Goal: Task Accomplishment & Management: Use online tool/utility

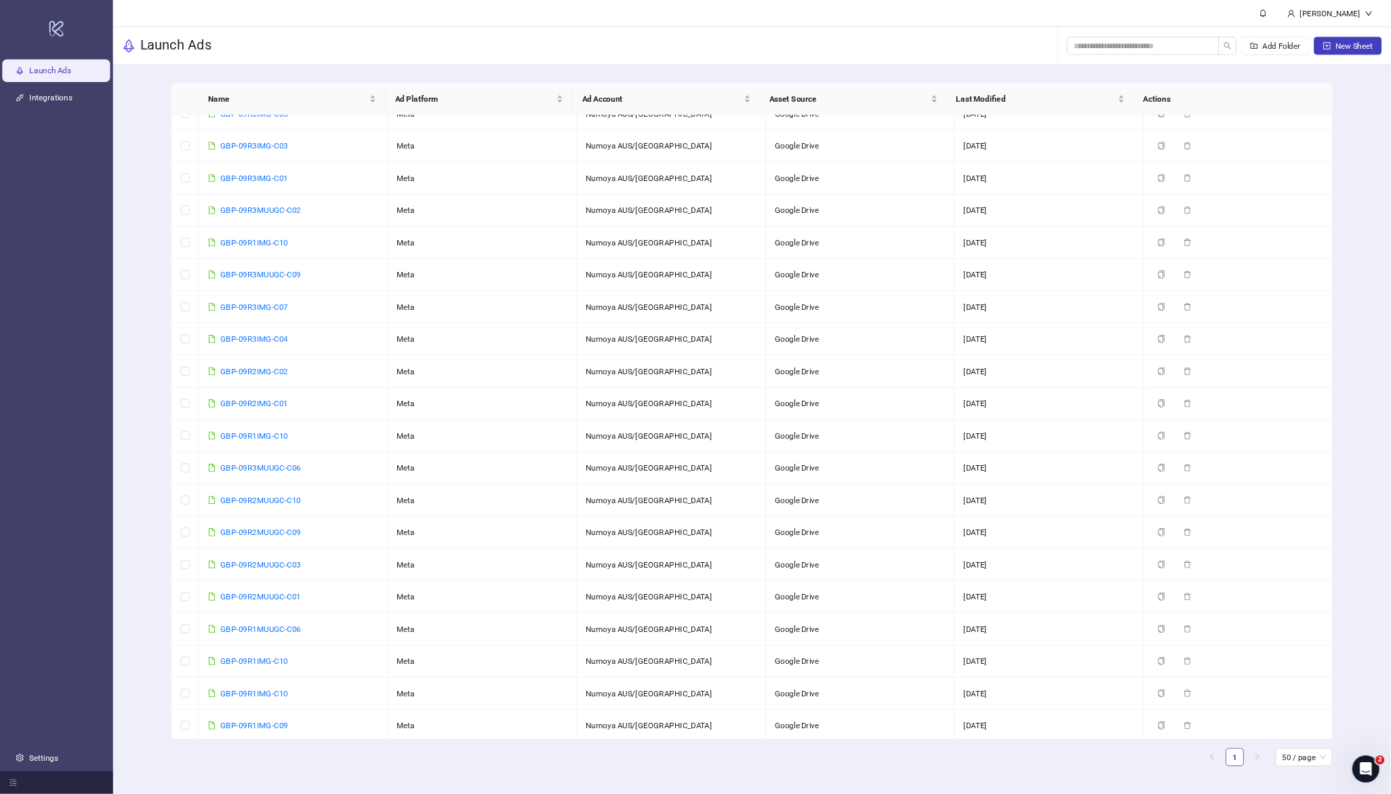
scroll to position [339, 0]
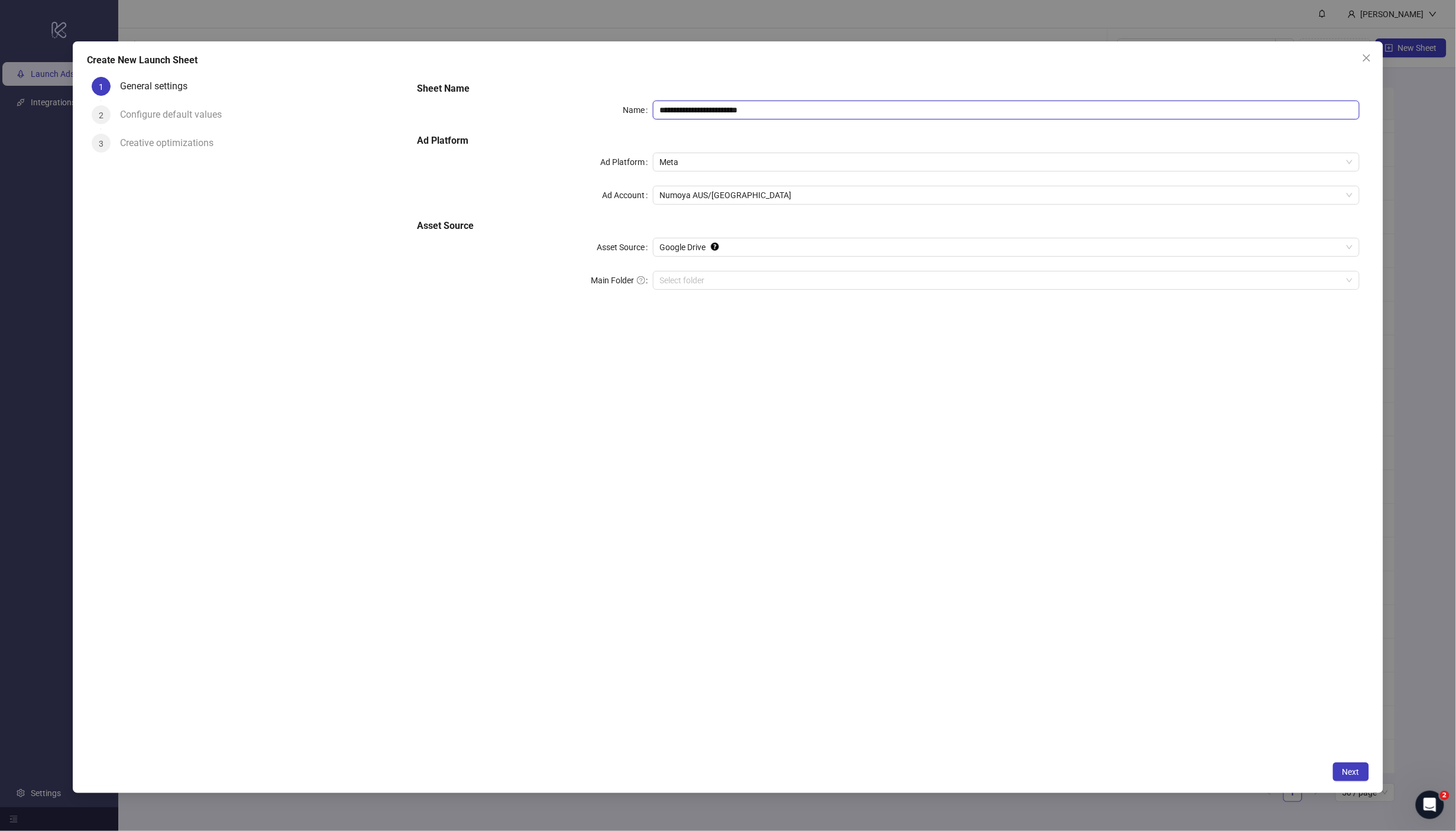
drag, startPoint x: 807, startPoint y: 107, endPoint x: 477, endPoint y: 78, distance: 331.3
click at [477, 78] on div "**********" at bounding box center [889, 193] width 953 height 232
paste input "text"
type input "**********"
click at [719, 276] on input "Main Folder" at bounding box center [1001, 280] width 682 height 17
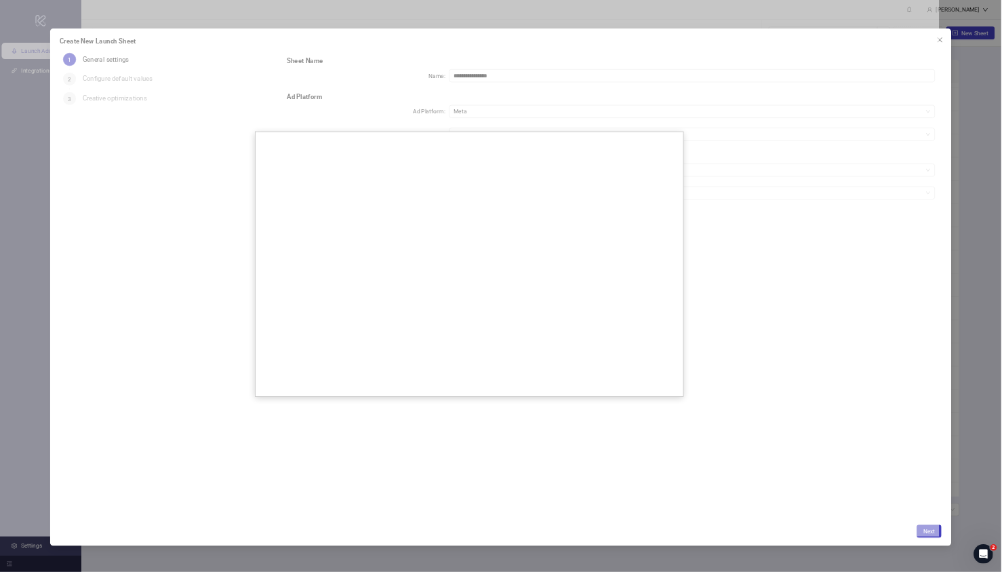
scroll to position [337, 0]
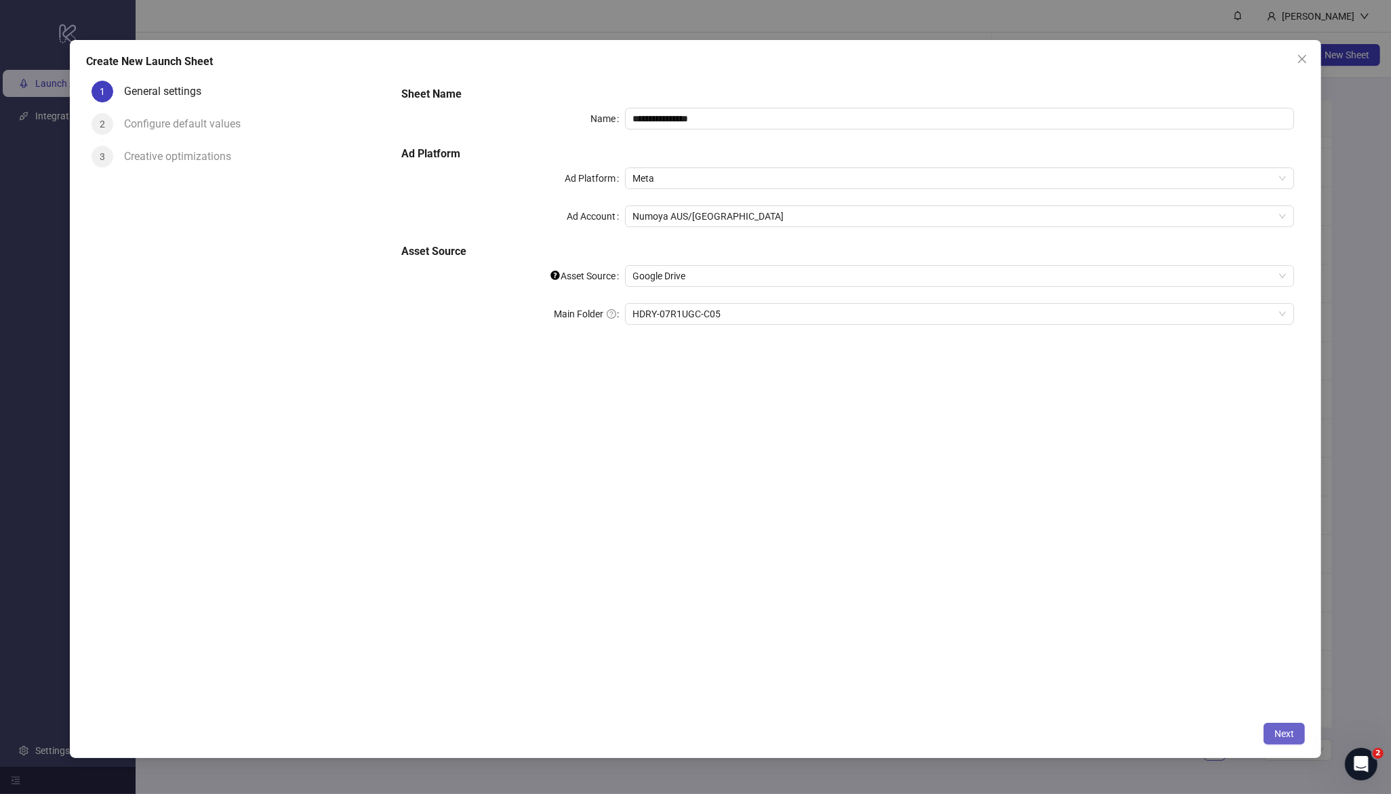
click at [1285, 733] on span "Next" at bounding box center [1285, 733] width 20 height 11
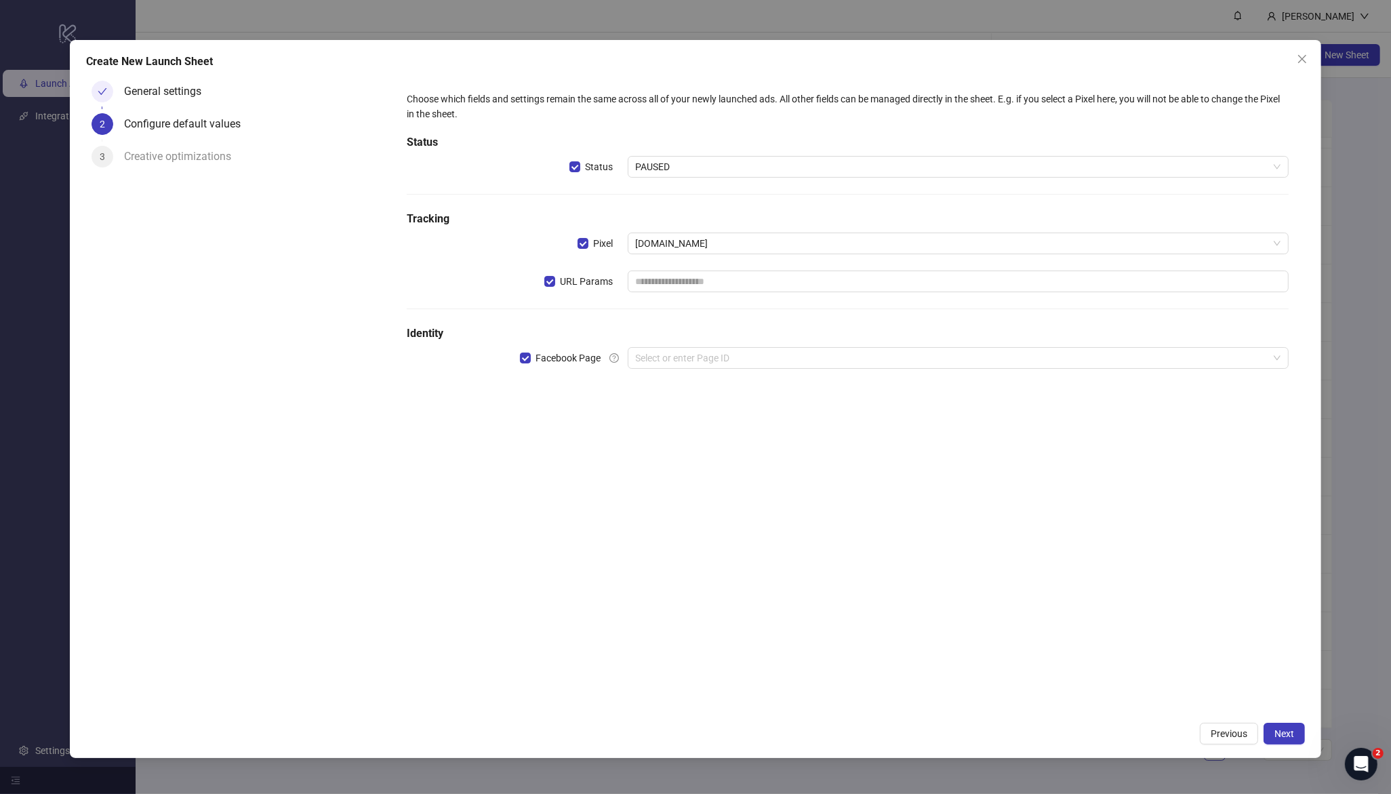
click at [549, 273] on label "URL Params" at bounding box center [585, 282] width 83 height 22
click at [719, 361] on input "search" at bounding box center [952, 358] width 633 height 20
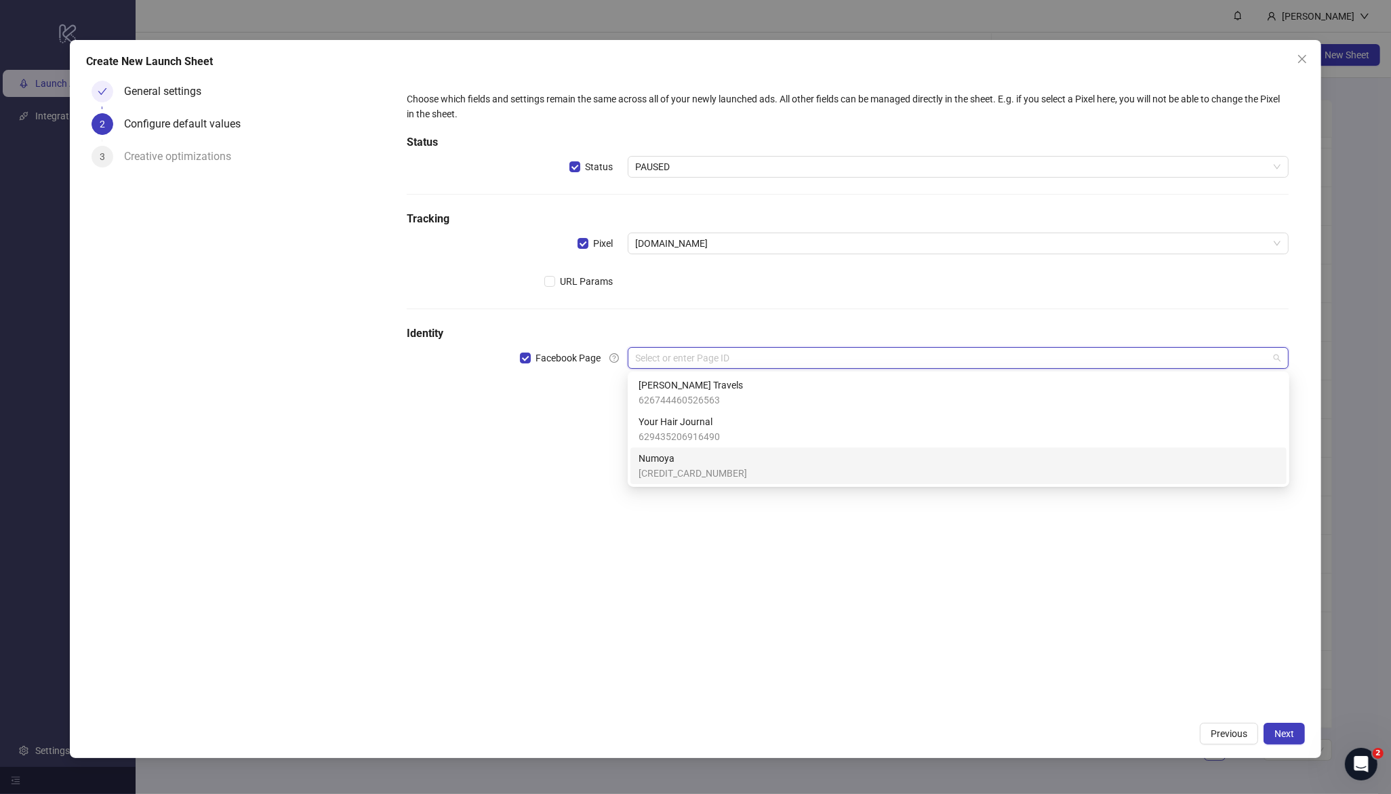
click at [690, 461] on span "Numoya" at bounding box center [693, 458] width 108 height 15
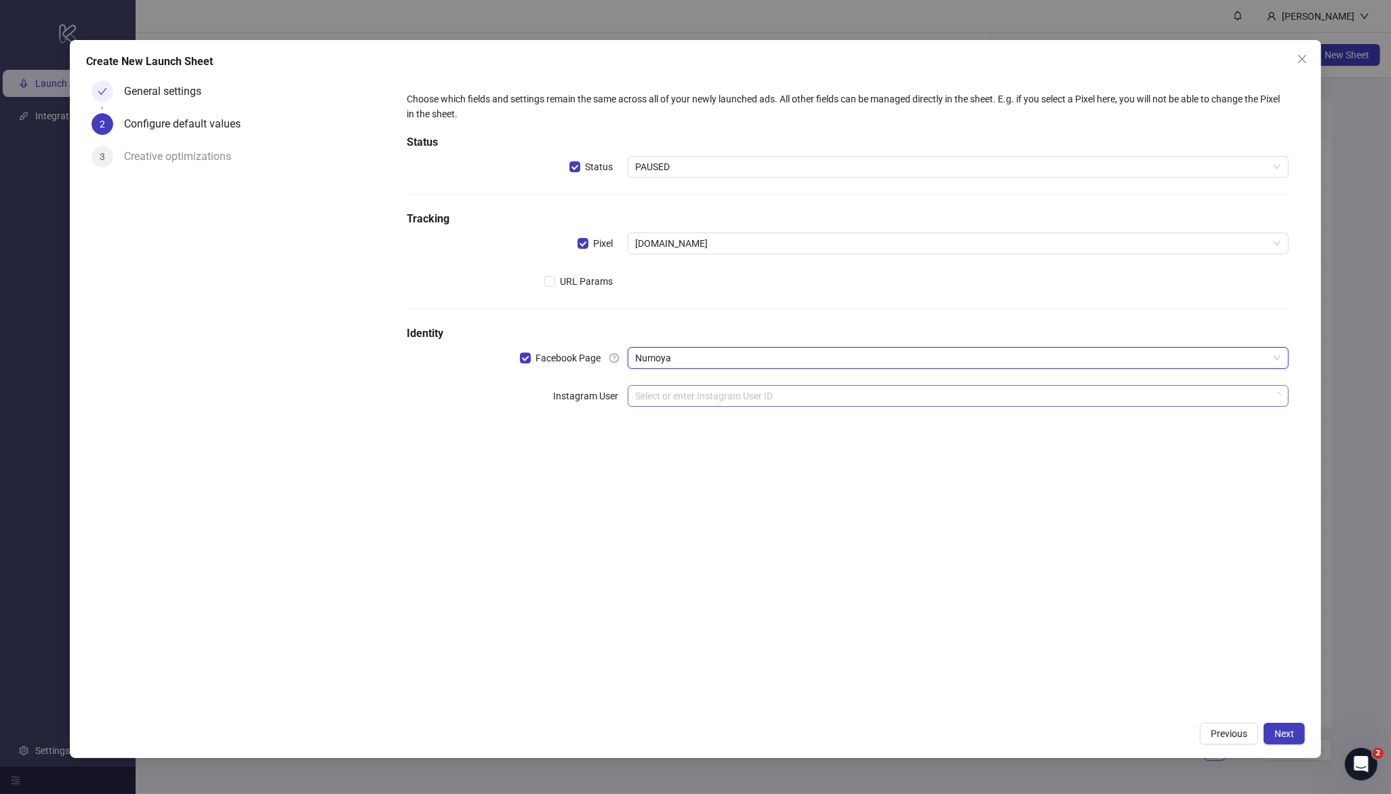
click at [654, 399] on input "search" at bounding box center [952, 396] width 633 height 20
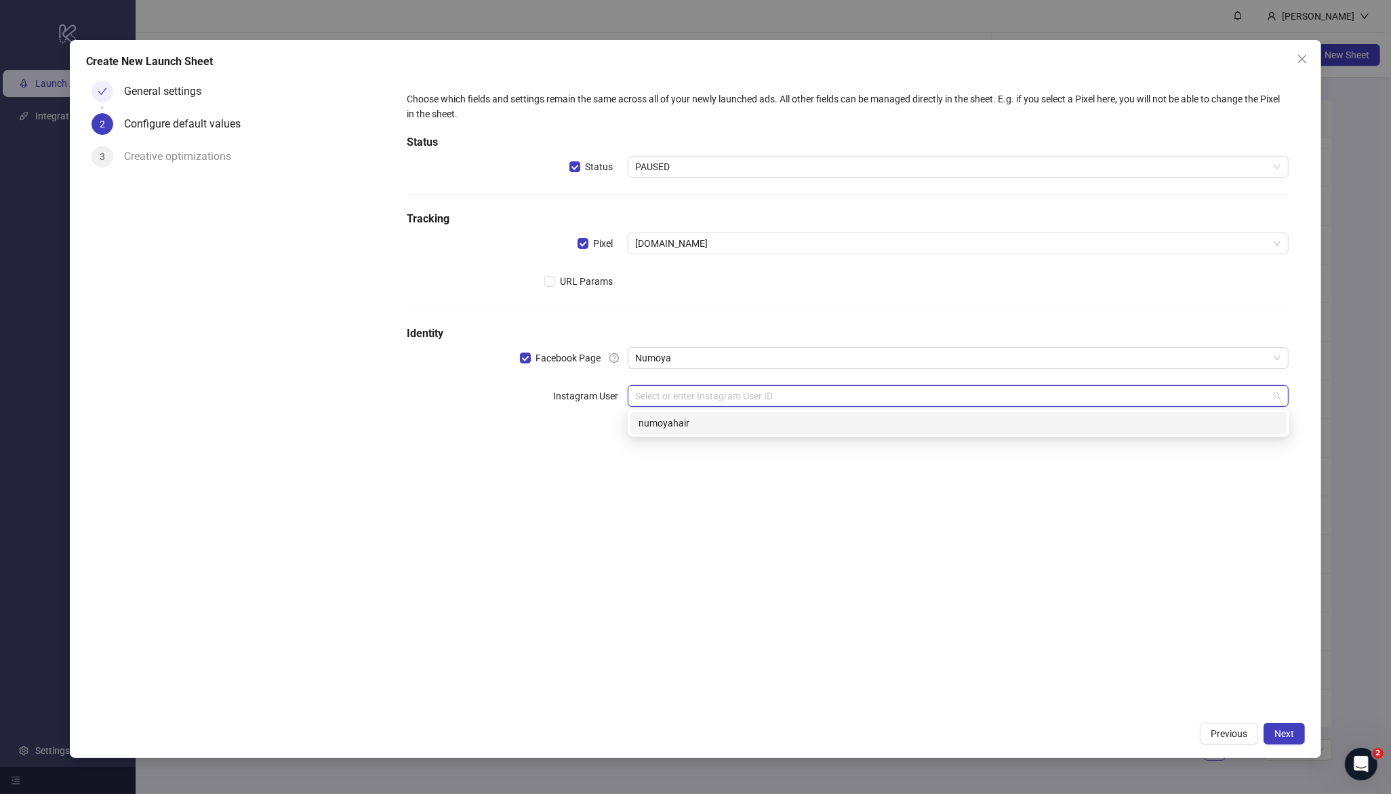
click at [660, 424] on div "numoyahair" at bounding box center [959, 423] width 640 height 15
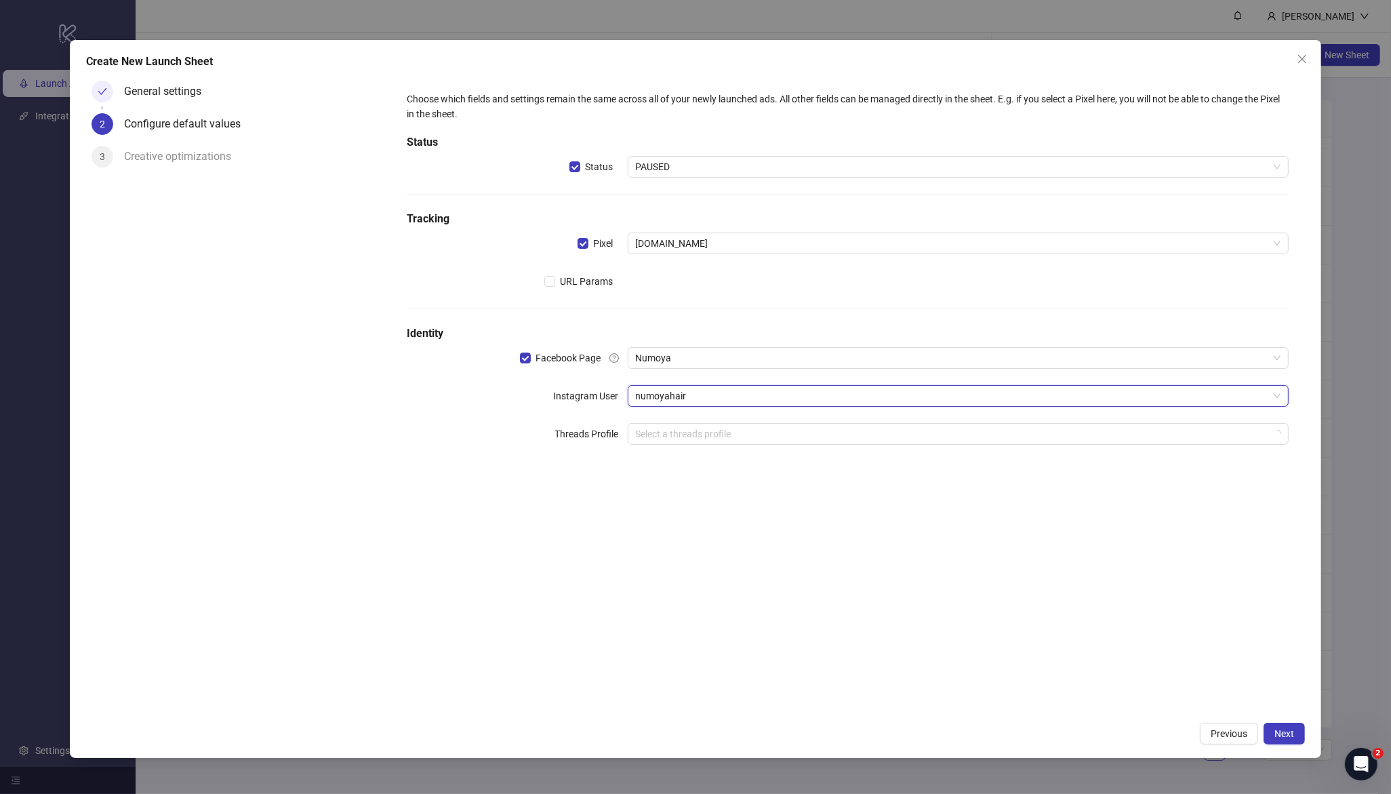
click at [694, 538] on div "Choose which fields and settings remain the same across all of your newly launc…" at bounding box center [848, 395] width 915 height 640
click at [1288, 740] on button "Next" at bounding box center [1284, 734] width 41 height 22
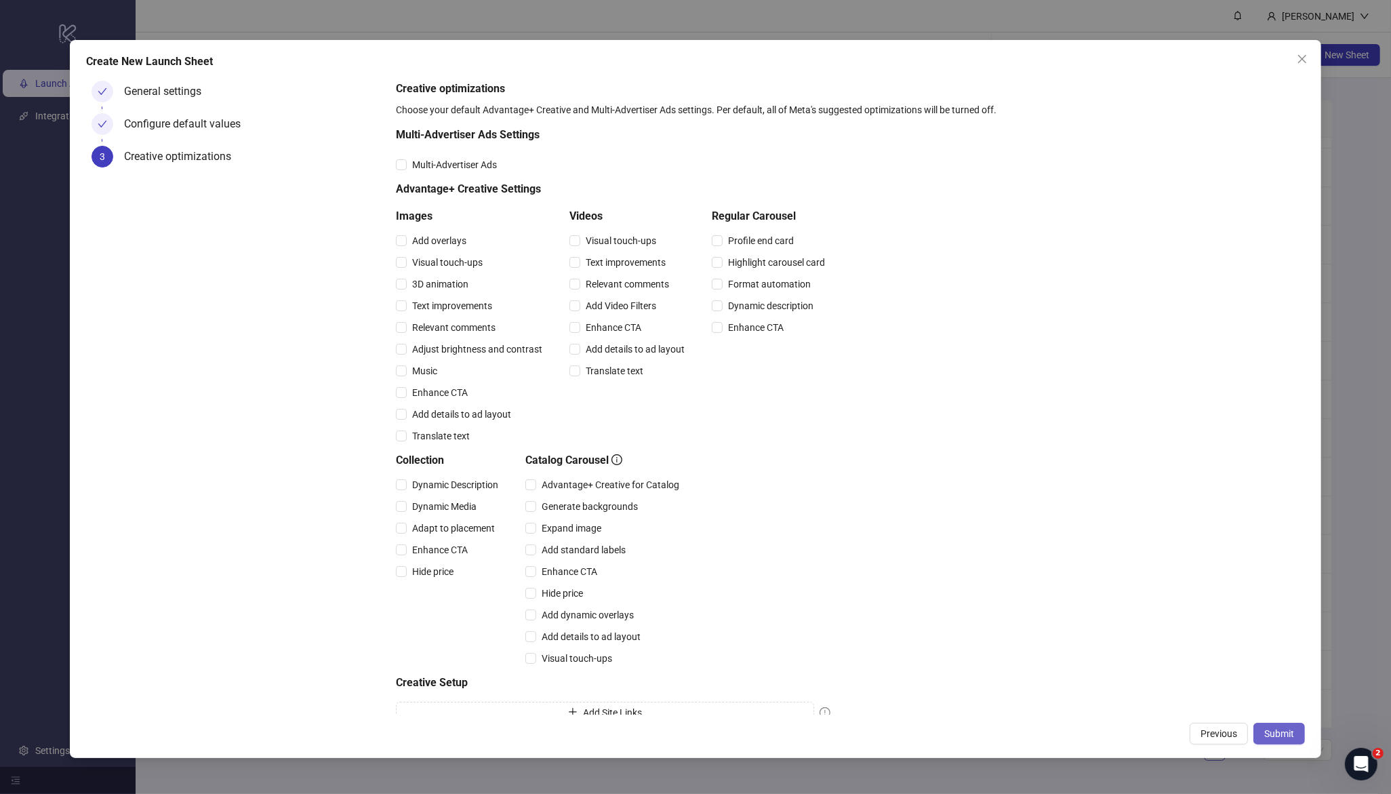
click at [1269, 739] on span "Submit" at bounding box center [1279, 733] width 30 height 11
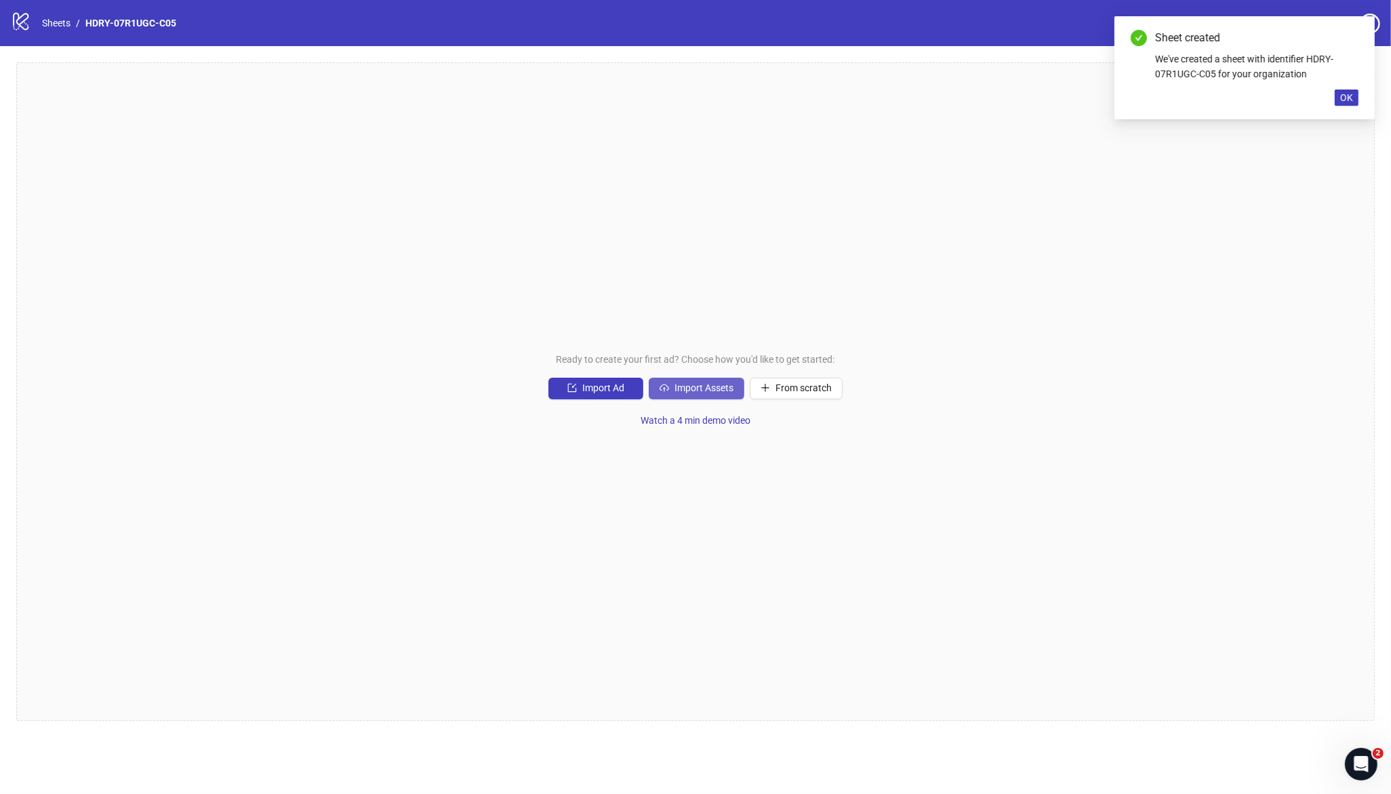
click at [711, 393] on span "Import Assets" at bounding box center [704, 387] width 59 height 11
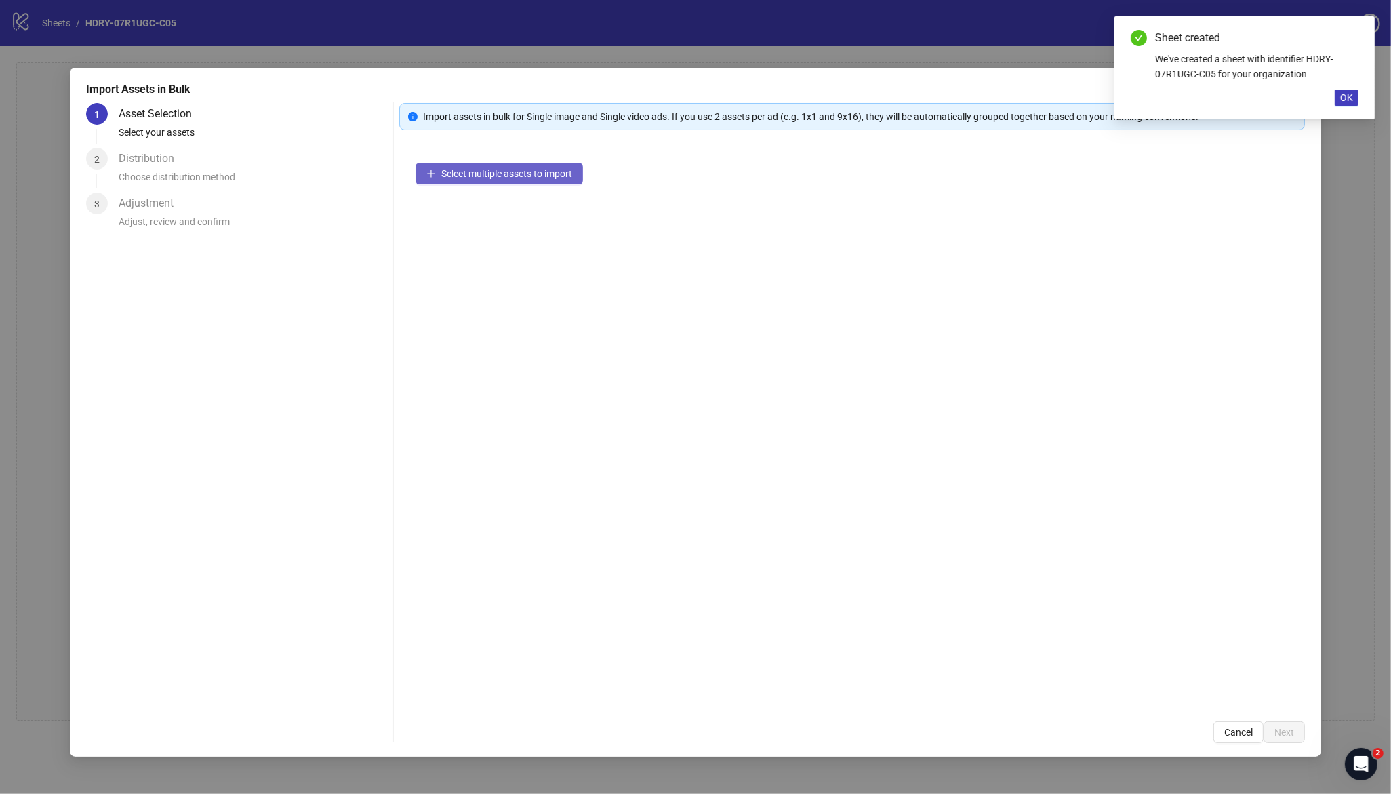
click at [500, 173] on span "Select multiple assets to import" at bounding box center [506, 173] width 131 height 11
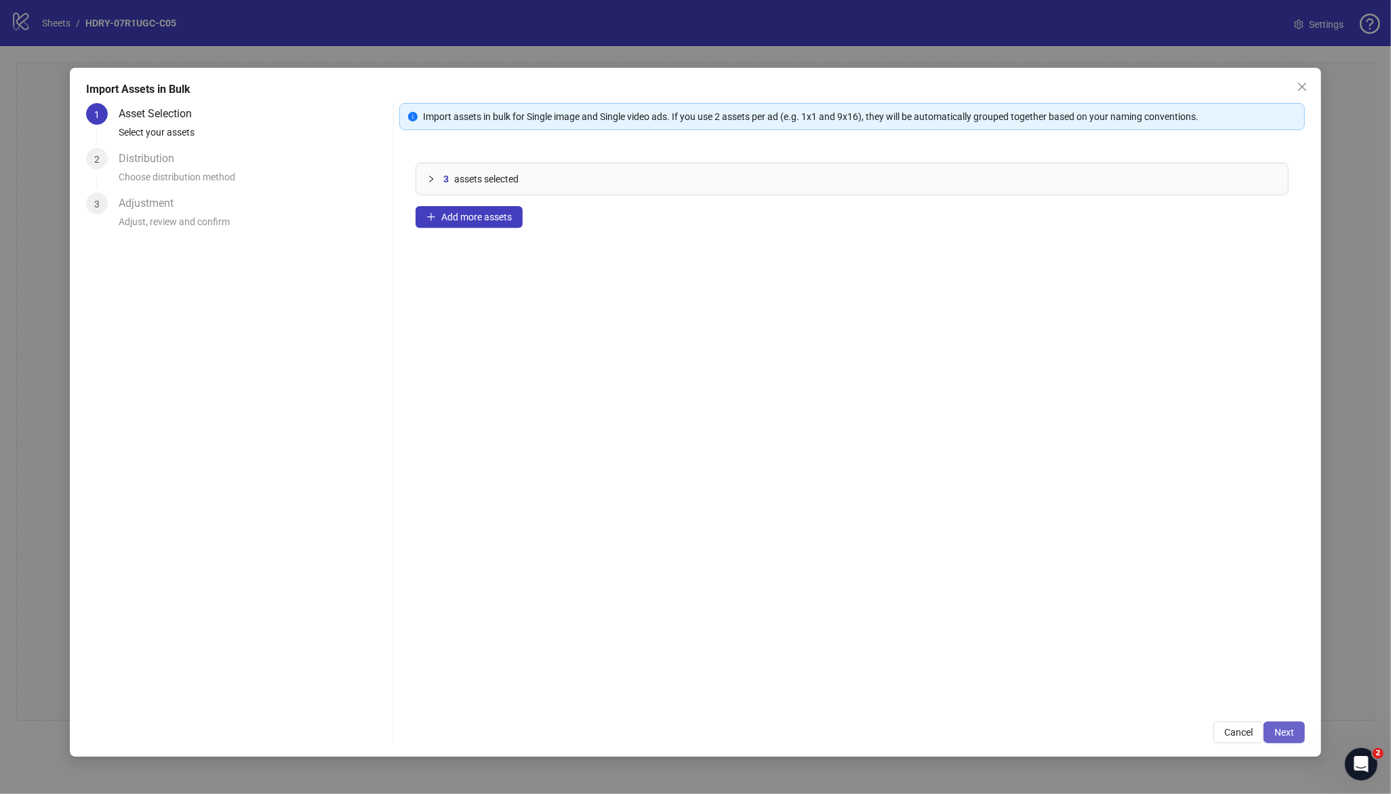
click at [1275, 730] on span "Next" at bounding box center [1285, 732] width 20 height 11
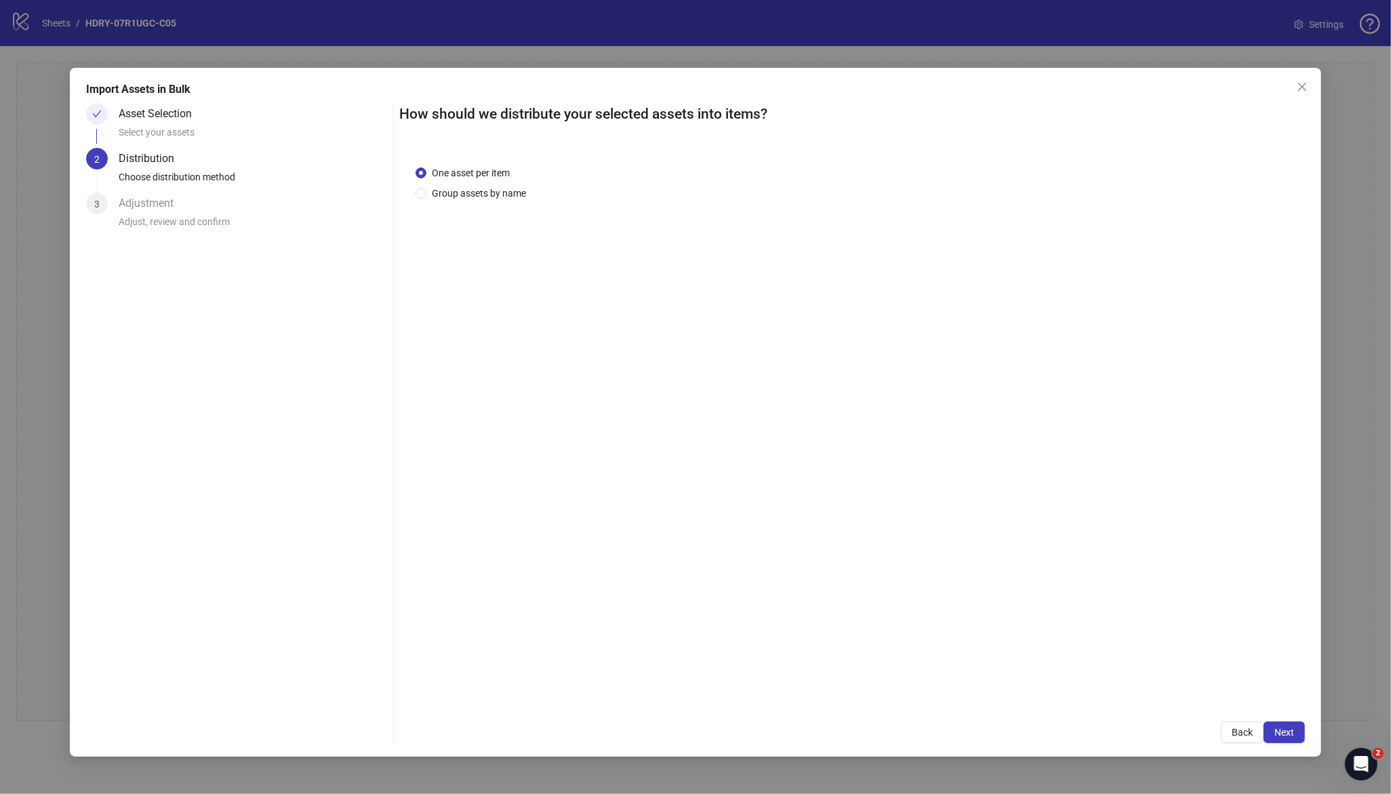
click at [1283, 732] on span "Next" at bounding box center [1285, 732] width 20 height 11
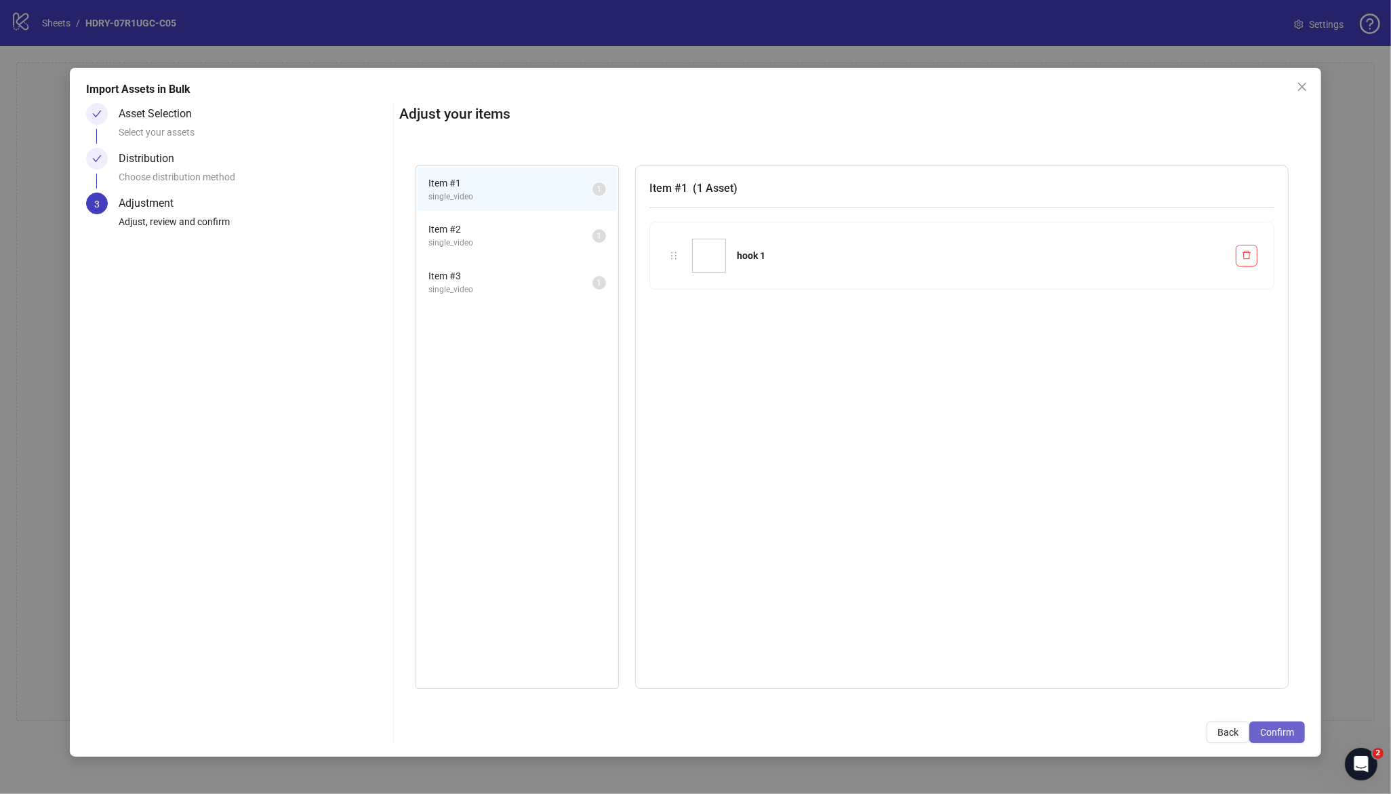
click at [1276, 729] on span "Confirm" at bounding box center [1277, 732] width 34 height 11
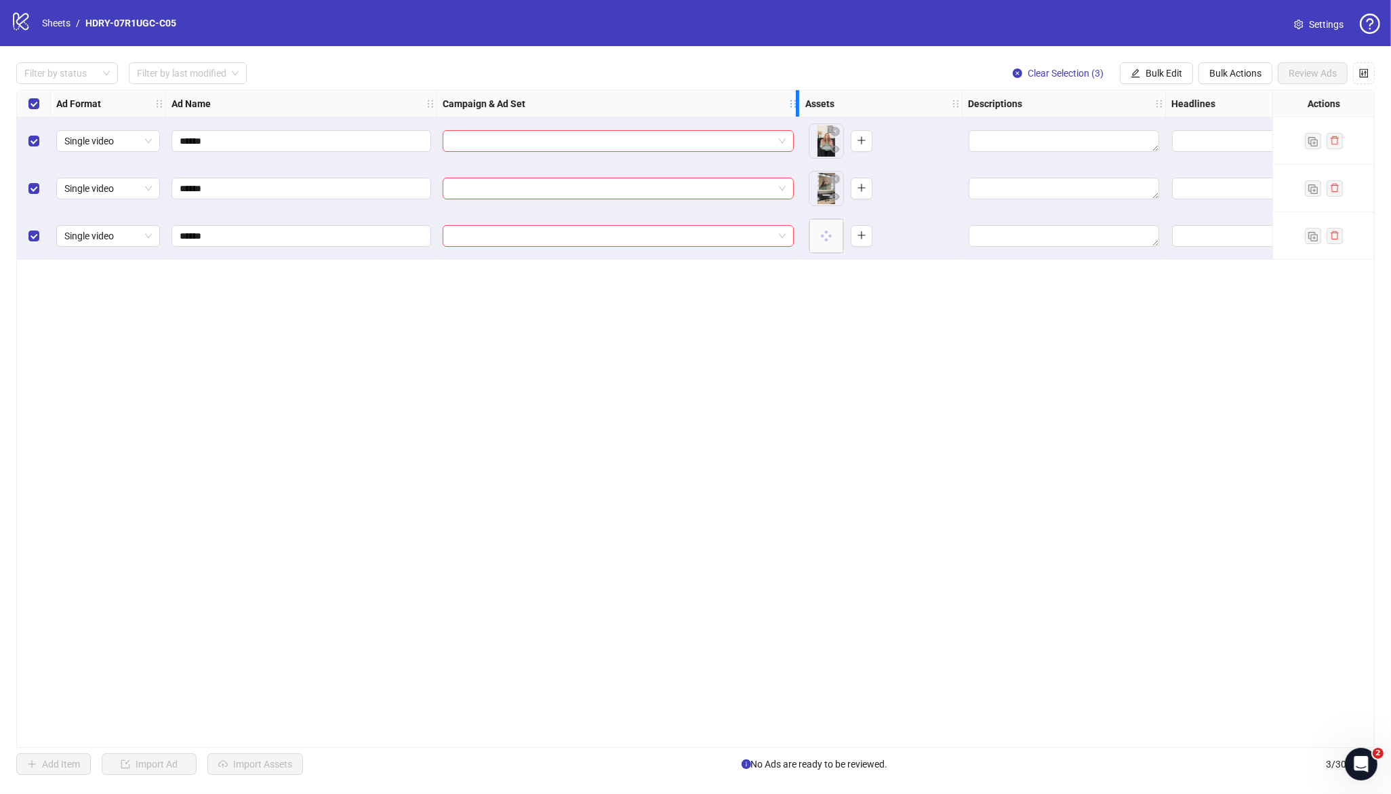
drag, startPoint x: 637, startPoint y: 106, endPoint x: 805, endPoint y: 116, distance: 167.8
click at [799, 116] on div "Resize Campaign & Ad Set column" at bounding box center [797, 103] width 3 height 26
click at [534, 146] on input "search" at bounding box center [616, 141] width 331 height 20
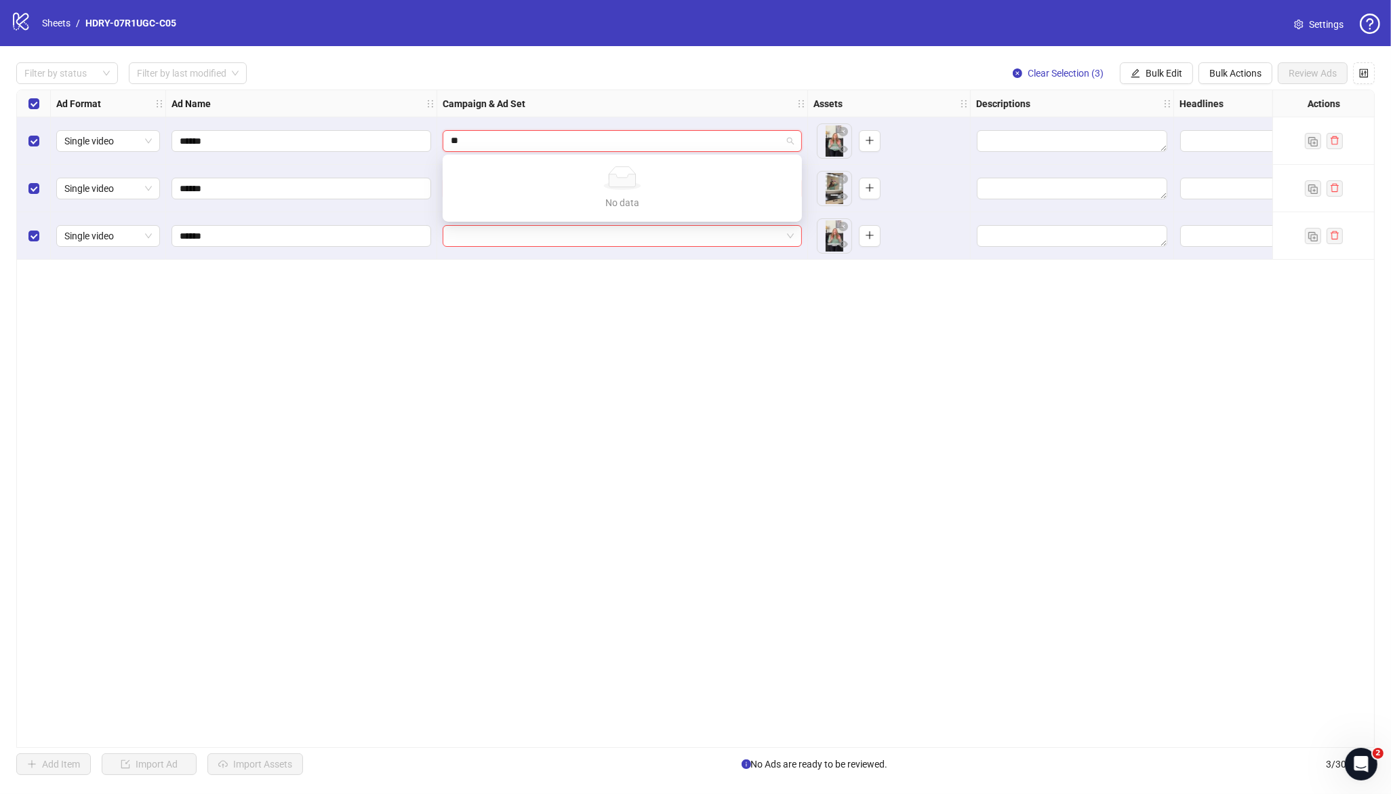
type input "*"
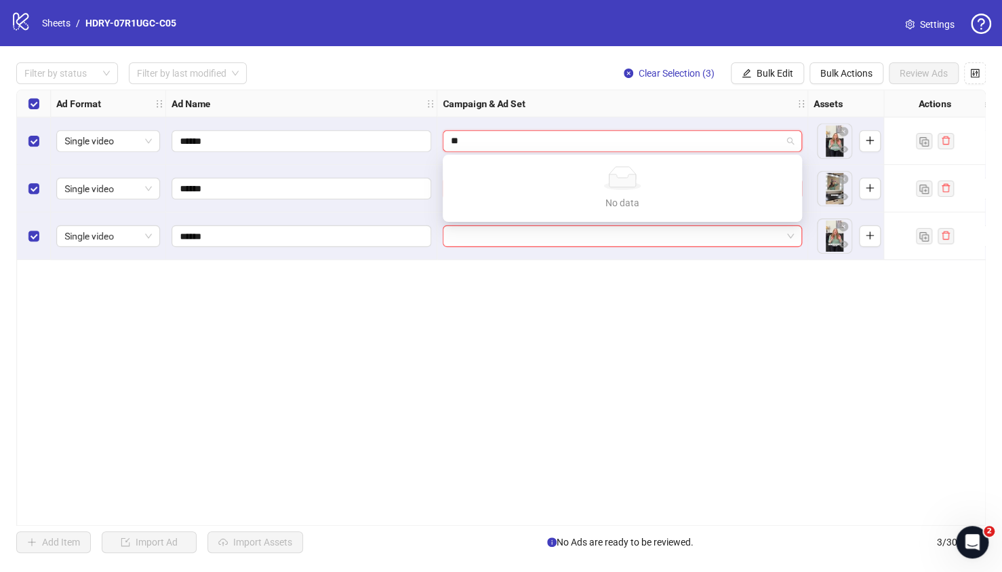
type input "*"
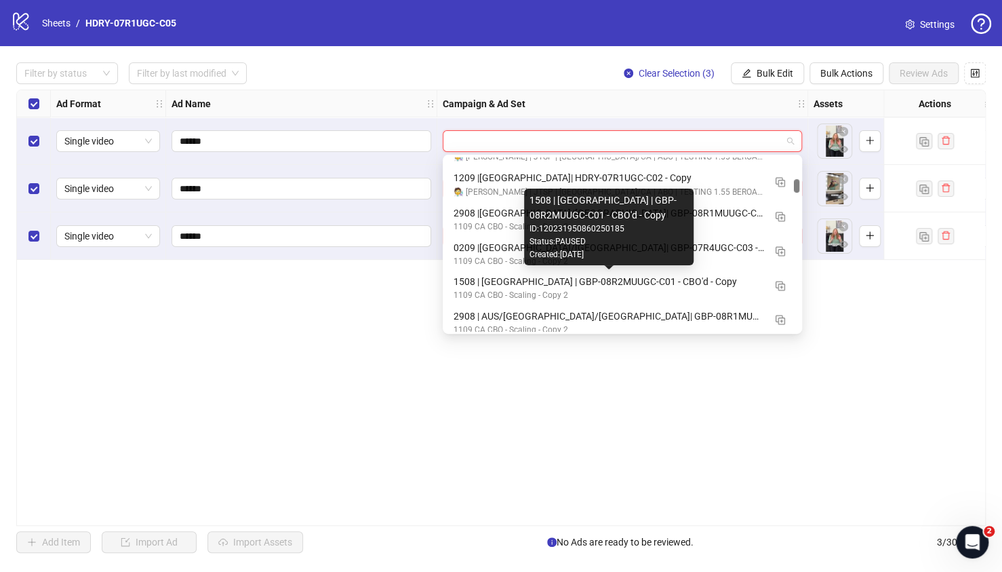
scroll to position [3681, 0]
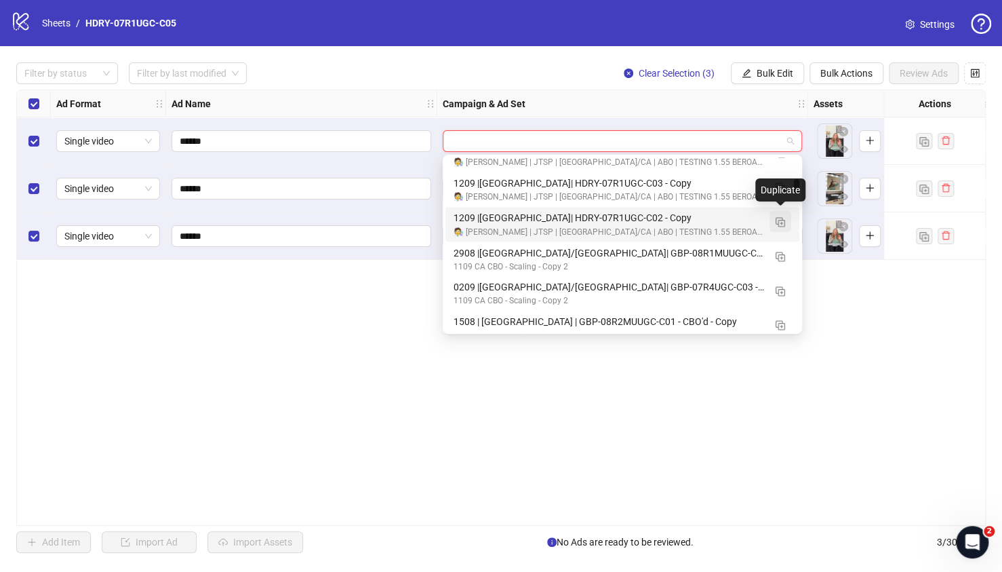
click at [780, 222] on img "button" at bounding box center [780, 221] width 9 height 9
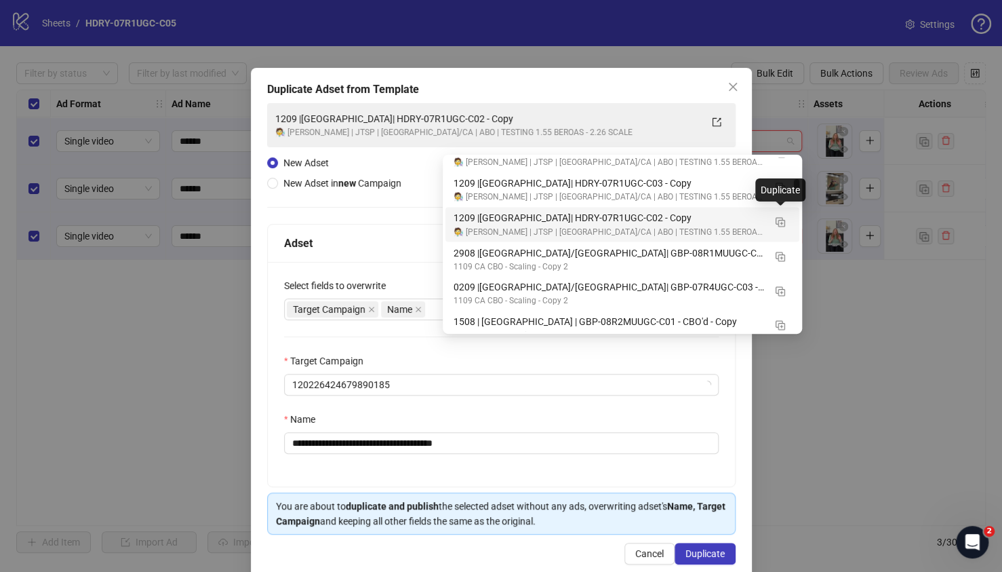
scroll to position [3642, 0]
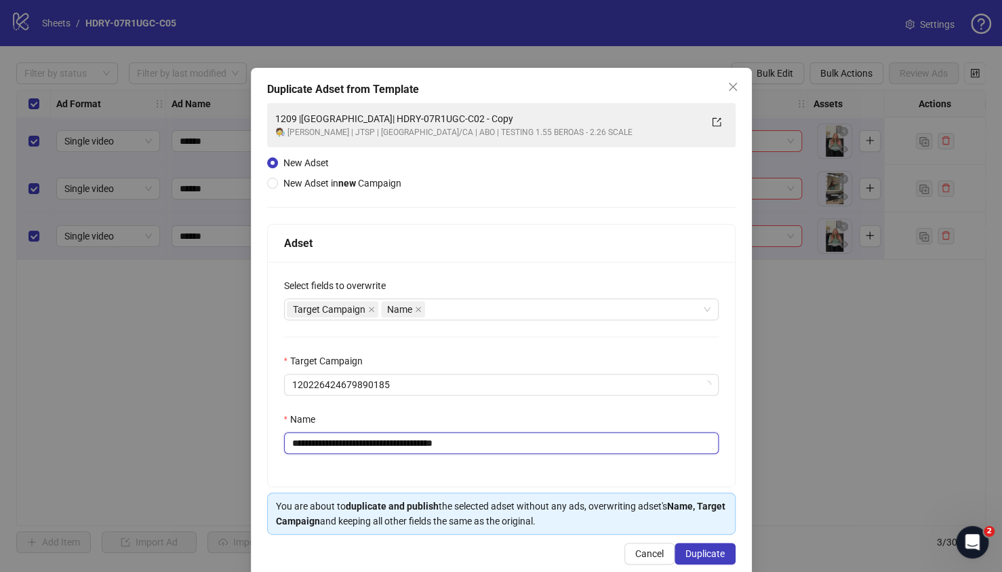
click at [299, 445] on input "**********" at bounding box center [501, 443] width 435 height 22
drag, startPoint x: 340, startPoint y: 442, endPoint x: 586, endPoint y: 444, distance: 245.4
click at [586, 444] on input "**********" at bounding box center [504, 443] width 441 height 22
paste input "text"
type input "**********"
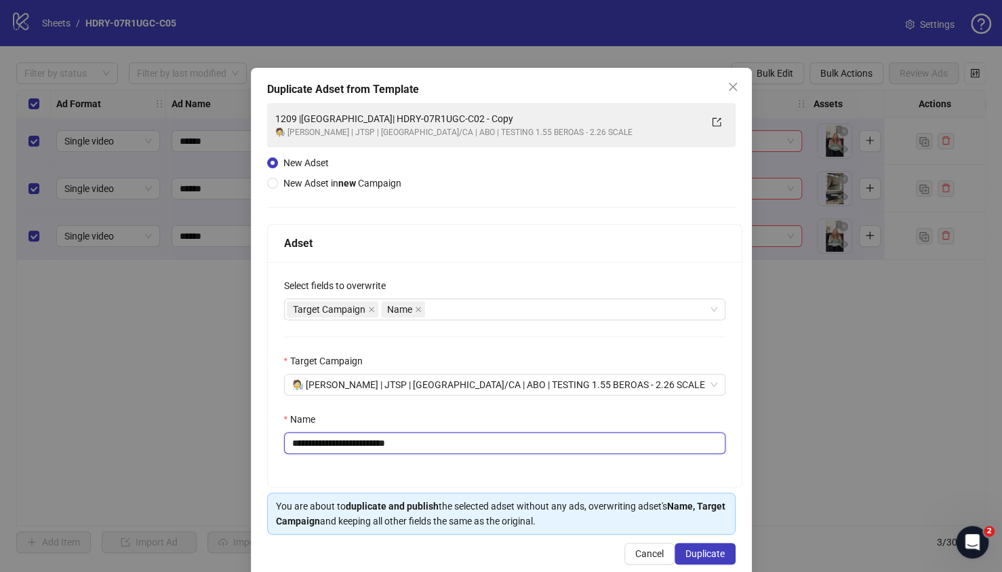
click at [357, 447] on input "**********" at bounding box center [504, 443] width 441 height 22
drag, startPoint x: 340, startPoint y: 442, endPoint x: 532, endPoint y: 448, distance: 192.0
click at [532, 448] on input "**********" at bounding box center [504, 443] width 441 height 22
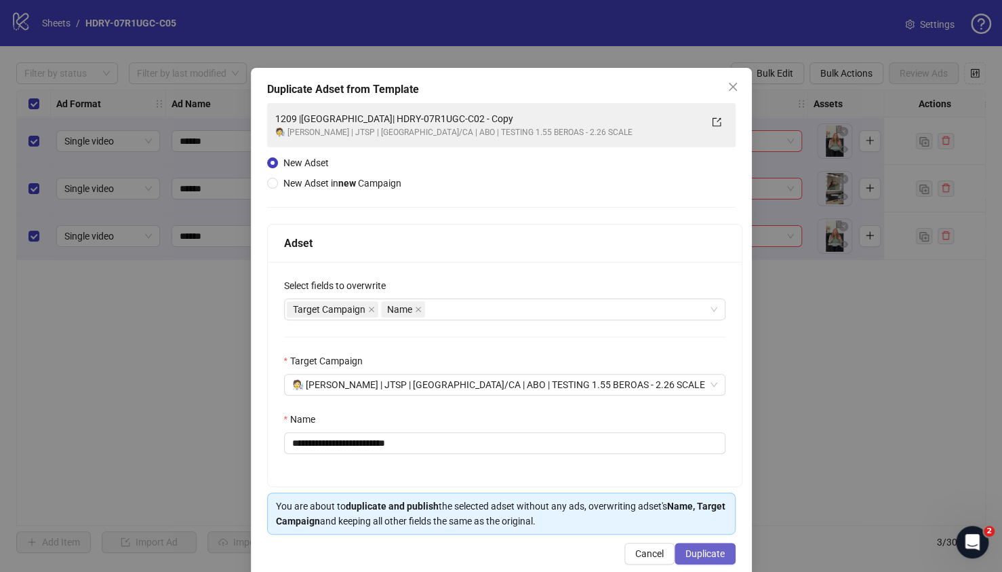
click at [704, 551] on span "Duplicate" at bounding box center [704, 553] width 39 height 11
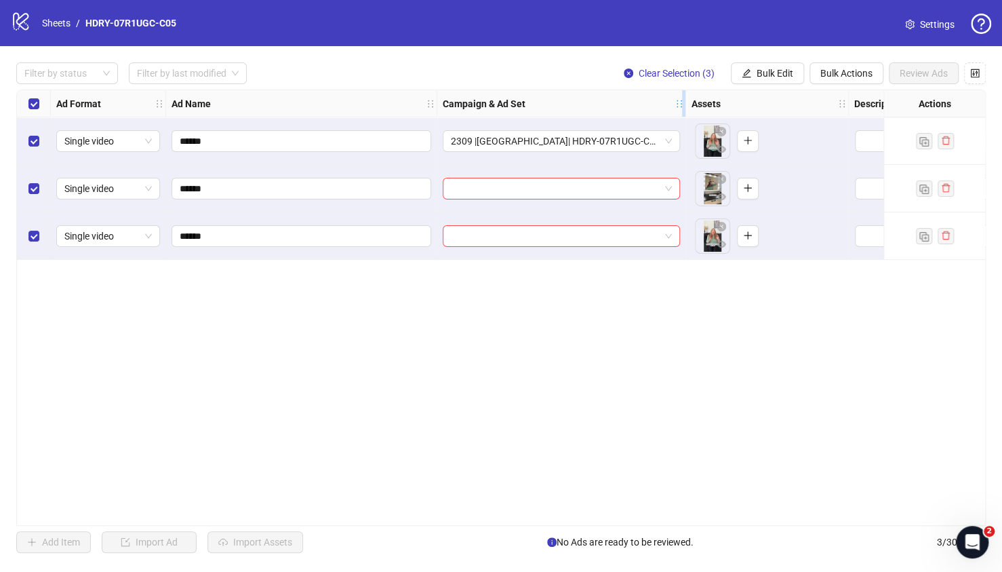
drag, startPoint x: 803, startPoint y: 104, endPoint x: 681, endPoint y: 101, distance: 122.1
click at [681, 101] on icon "holder" at bounding box center [679, 103] width 9 height 9
click at [765, 73] on span "Bulk Edit" at bounding box center [775, 73] width 37 height 11
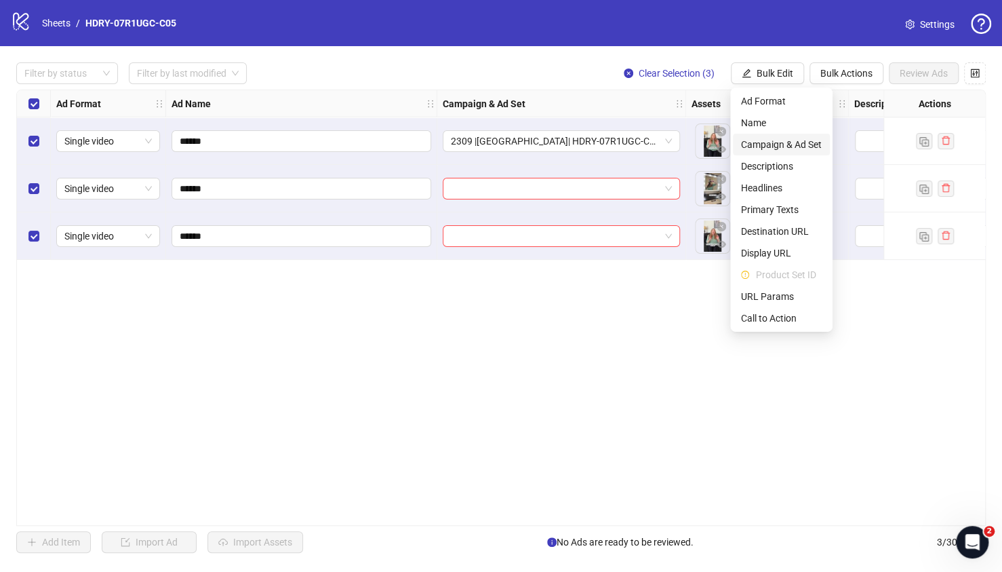
click at [782, 142] on span "Campaign & Ad Set" at bounding box center [781, 144] width 81 height 15
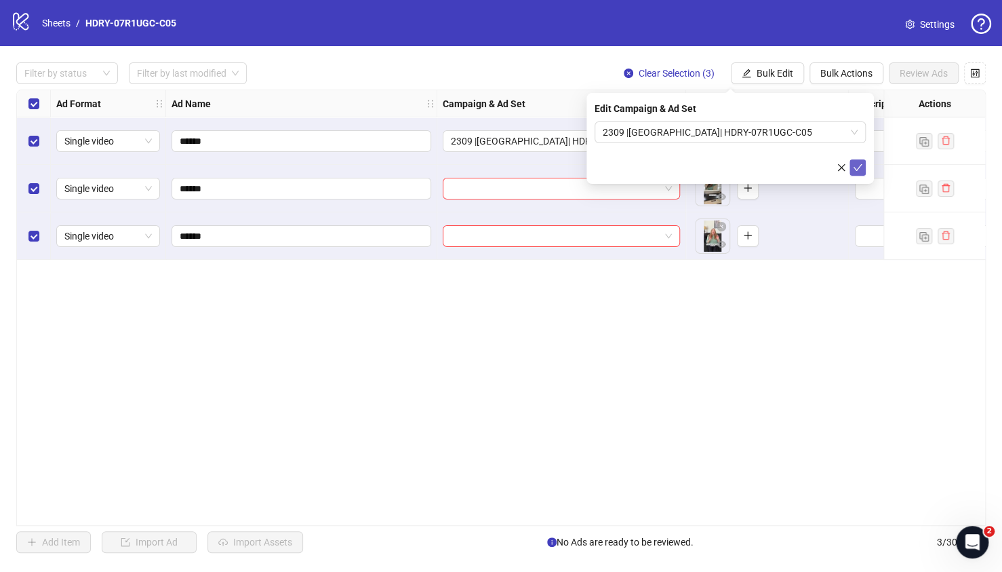
click at [863, 162] on button "submit" at bounding box center [858, 167] width 16 height 16
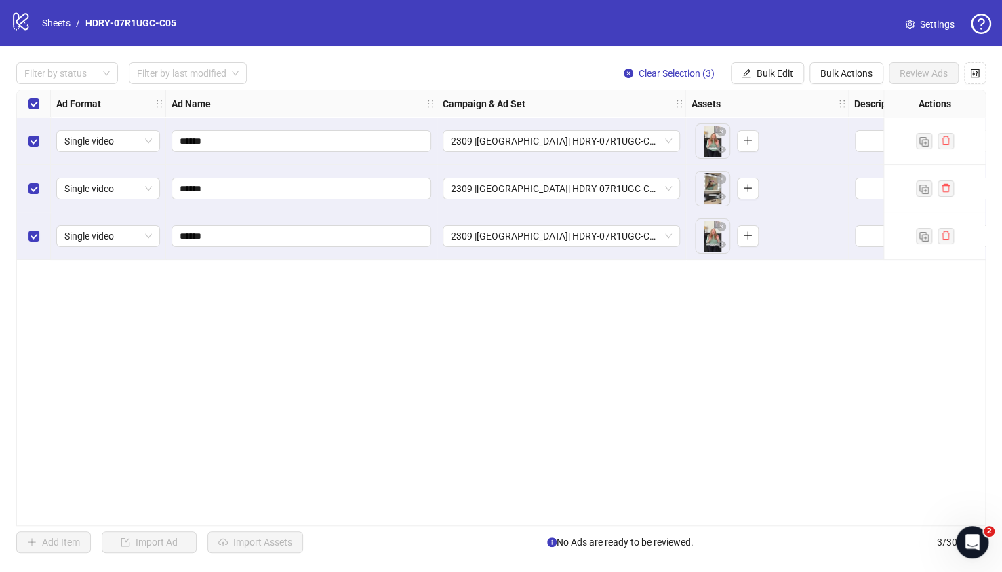
click at [96, 31] on div "logo/logo-mobile Sheets / HDRY-07R1UGC-C05" at bounding box center [96, 23] width 171 height 24
drag, startPoint x: 99, startPoint y: 21, endPoint x: 85, endPoint y: 21, distance: 13.6
click at [85, 21] on div "logo/logo-mobile Sheets / HDRY-07R1UGC-C05 Settings" at bounding box center [501, 23] width 980 height 24
copy link "HDRY-07R1UGC-C05"
click at [439, 428] on div "Ad Format Ad Name Campaign & Ad Set Assets Descriptions Headlines Primary Texts…" at bounding box center [501, 307] width 970 height 436
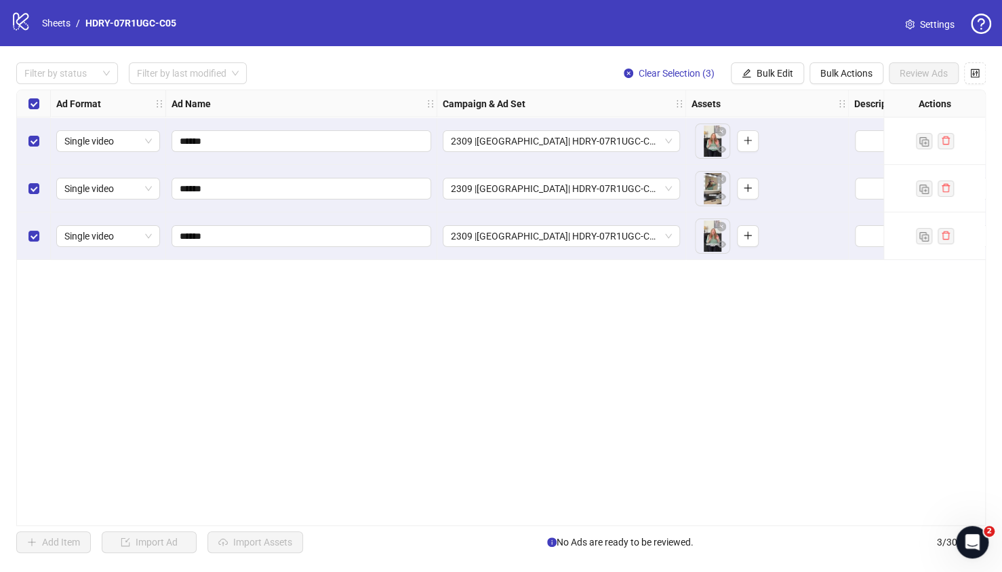
click at [542, 353] on div "Ad Format Ad Name Campaign & Ad Set Assets Descriptions Headlines Primary Texts…" at bounding box center [501, 307] width 970 height 436
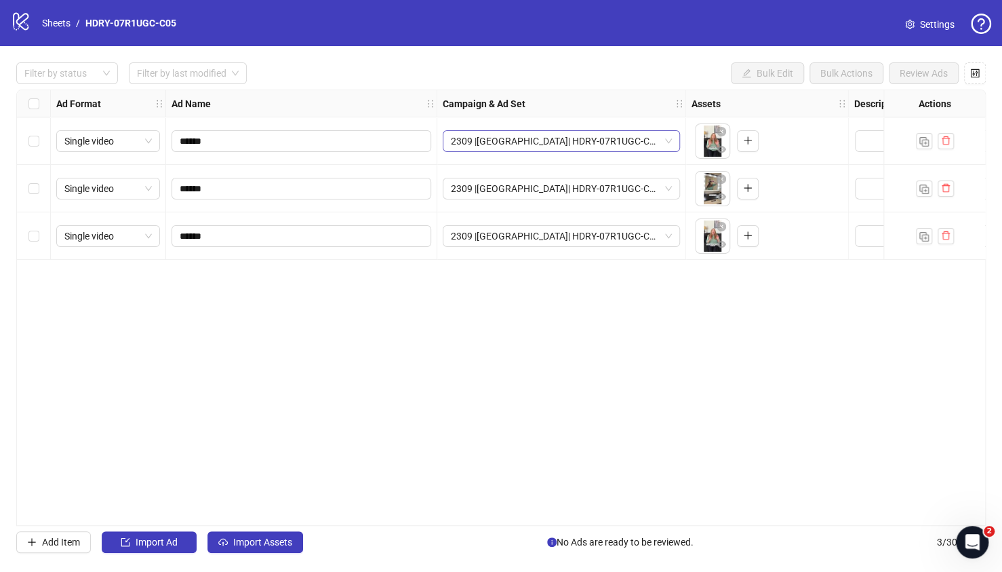
click at [616, 140] on span "2309 |[GEOGRAPHIC_DATA]| HDRY-07R1UGC-C05" at bounding box center [561, 141] width 221 height 20
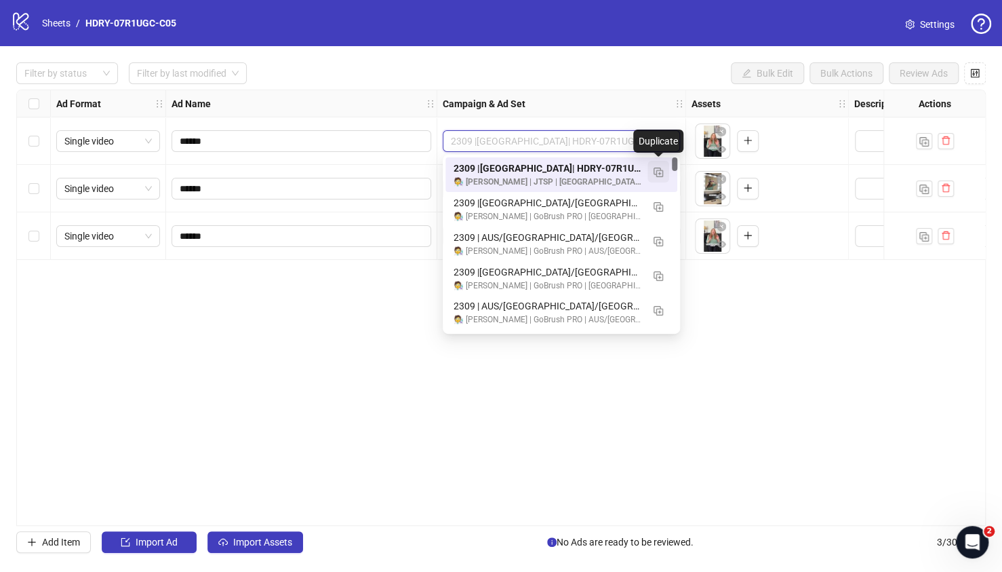
click at [660, 173] on img "button" at bounding box center [658, 171] width 9 height 9
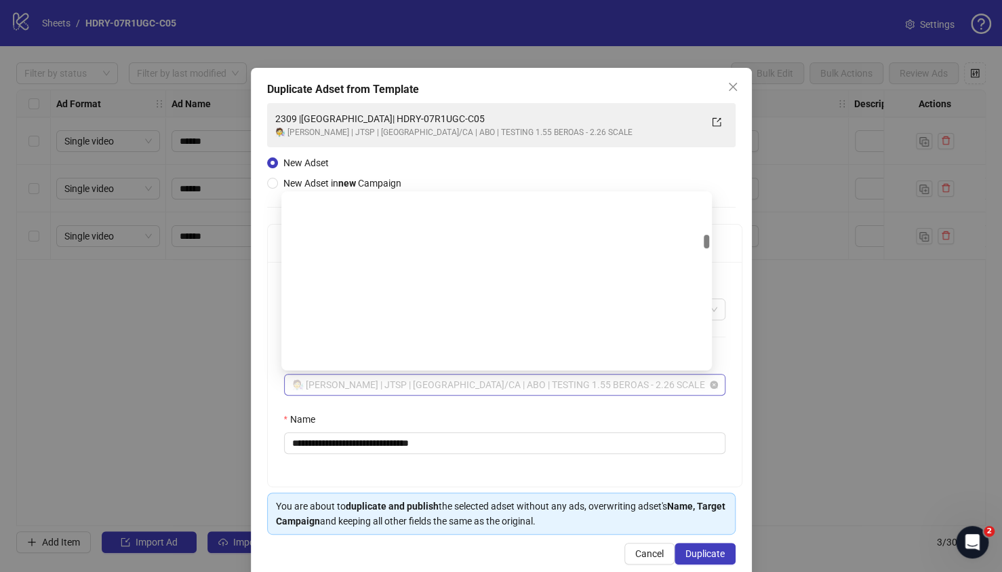
scroll to position [1542, 0]
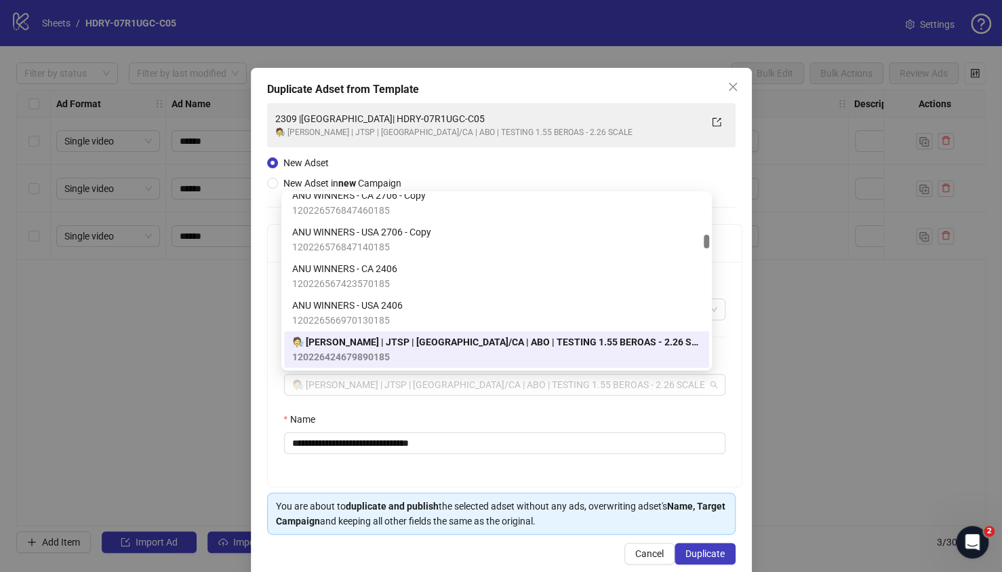
drag, startPoint x: 576, startPoint y: 385, endPoint x: 279, endPoint y: 378, distance: 297.7
click at [279, 378] on div "**********" at bounding box center [505, 374] width 474 height 224
click at [843, 404] on div "**********" at bounding box center [501, 286] width 1002 height 572
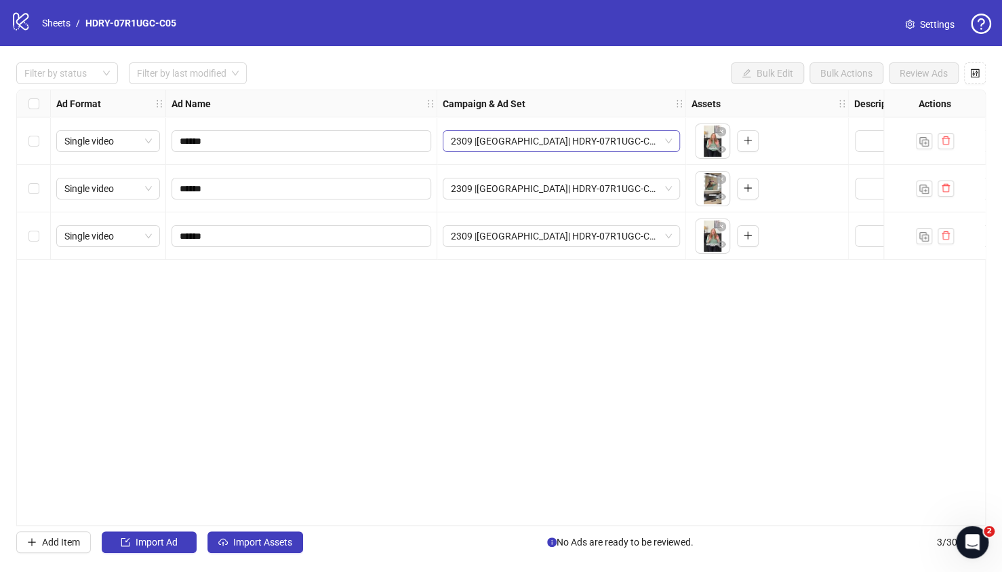
click at [567, 139] on span "2309 |[GEOGRAPHIC_DATA]| HDRY-07R1UGC-C05" at bounding box center [561, 141] width 221 height 20
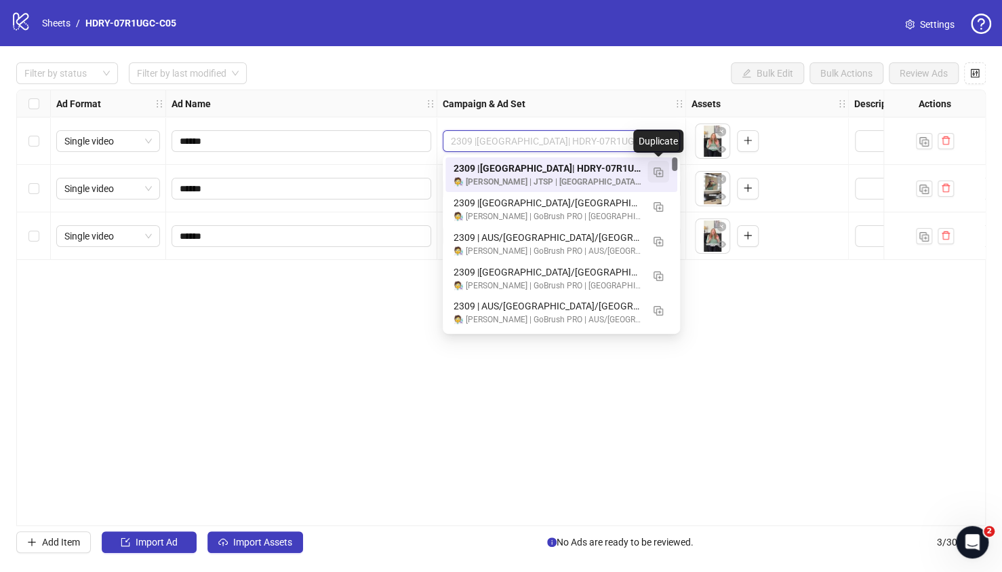
click at [660, 174] on img "button" at bounding box center [658, 171] width 9 height 9
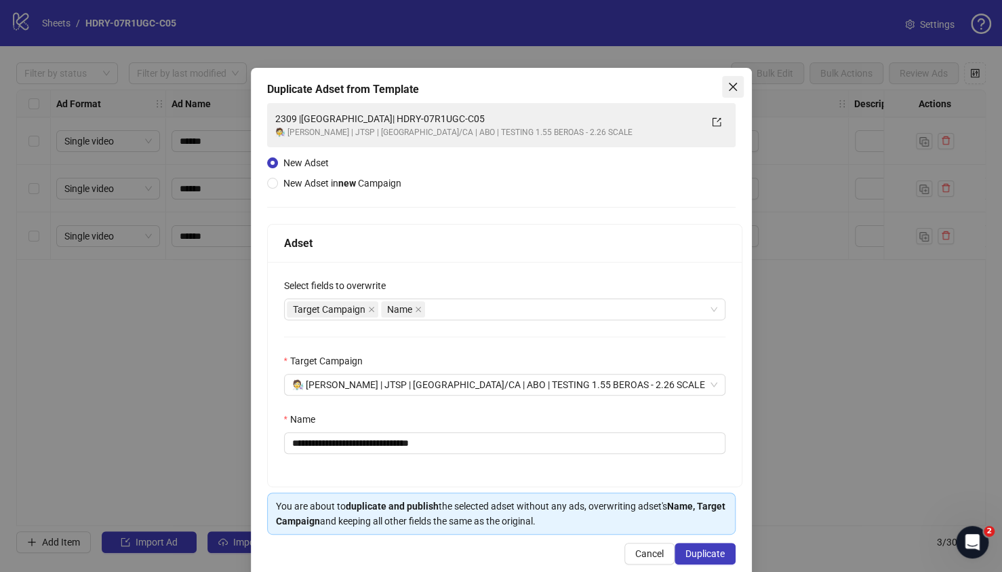
click at [727, 83] on icon "close" at bounding box center [732, 86] width 11 height 11
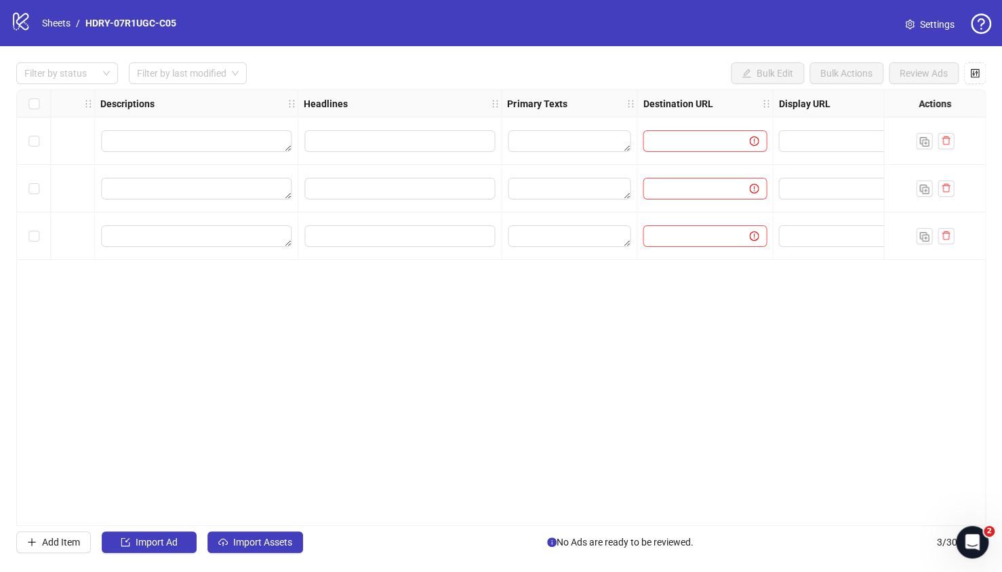
scroll to position [0, 781]
